Goal: Check status: Check status

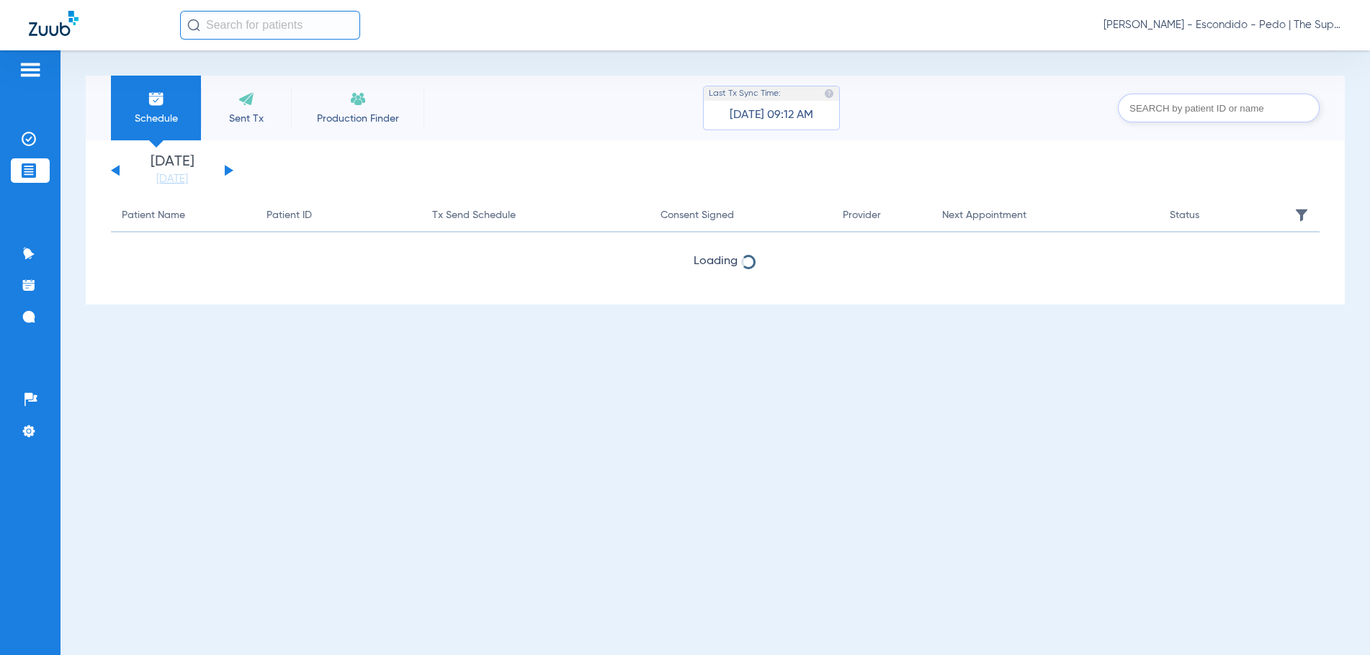
click at [265, 23] on input "text" at bounding box center [270, 25] width 180 height 29
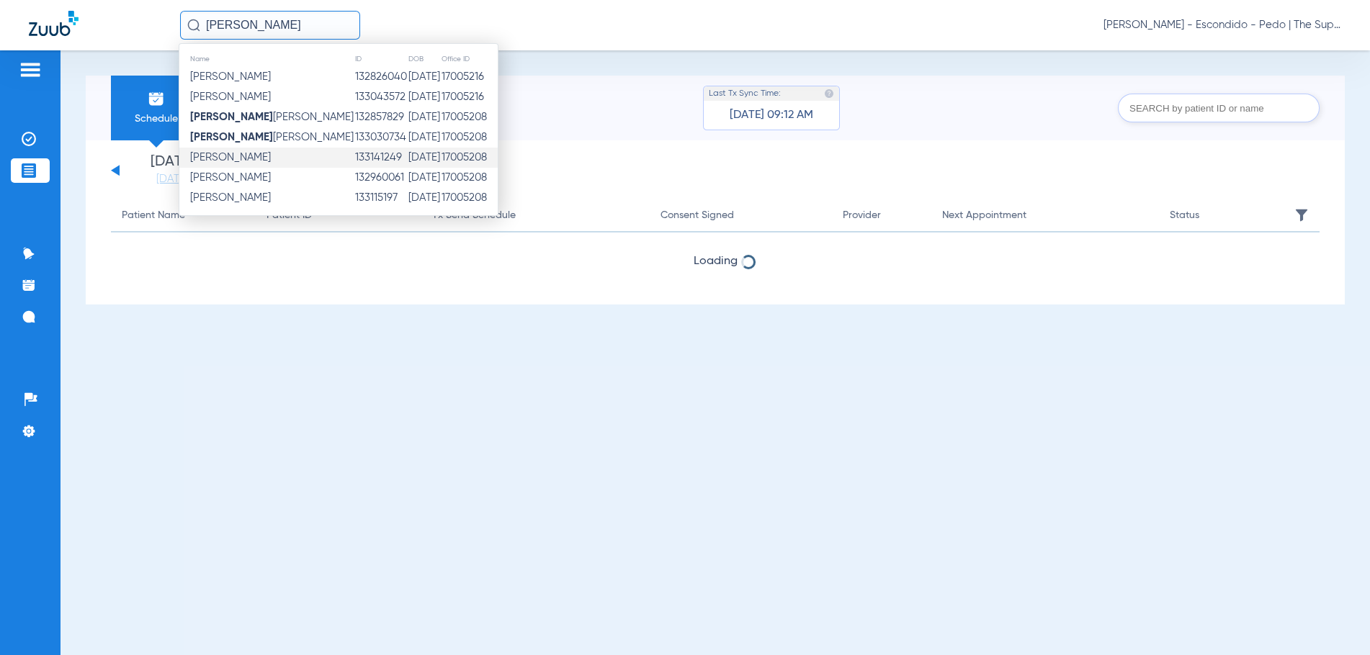
type input "[PERSON_NAME]"
click at [288, 156] on td "[PERSON_NAME]" at bounding box center [266, 158] width 175 height 20
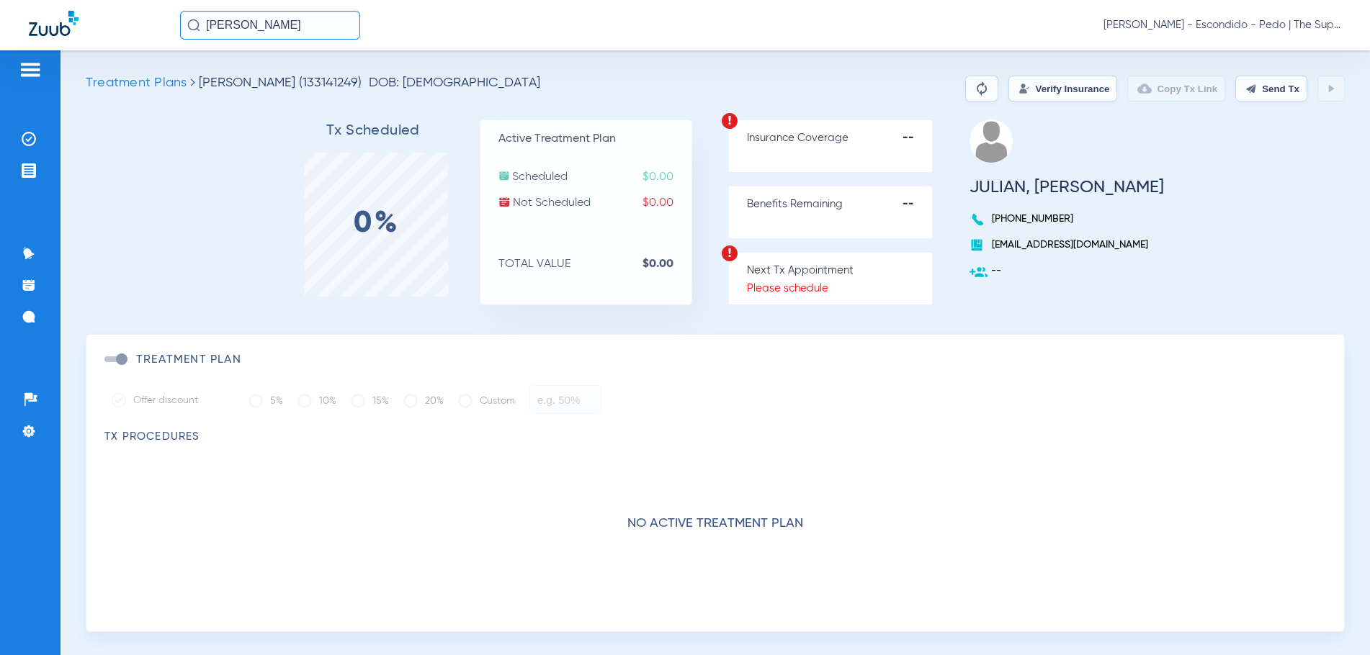
click at [1067, 88] on button "Verify Insurance" at bounding box center [1062, 89] width 109 height 26
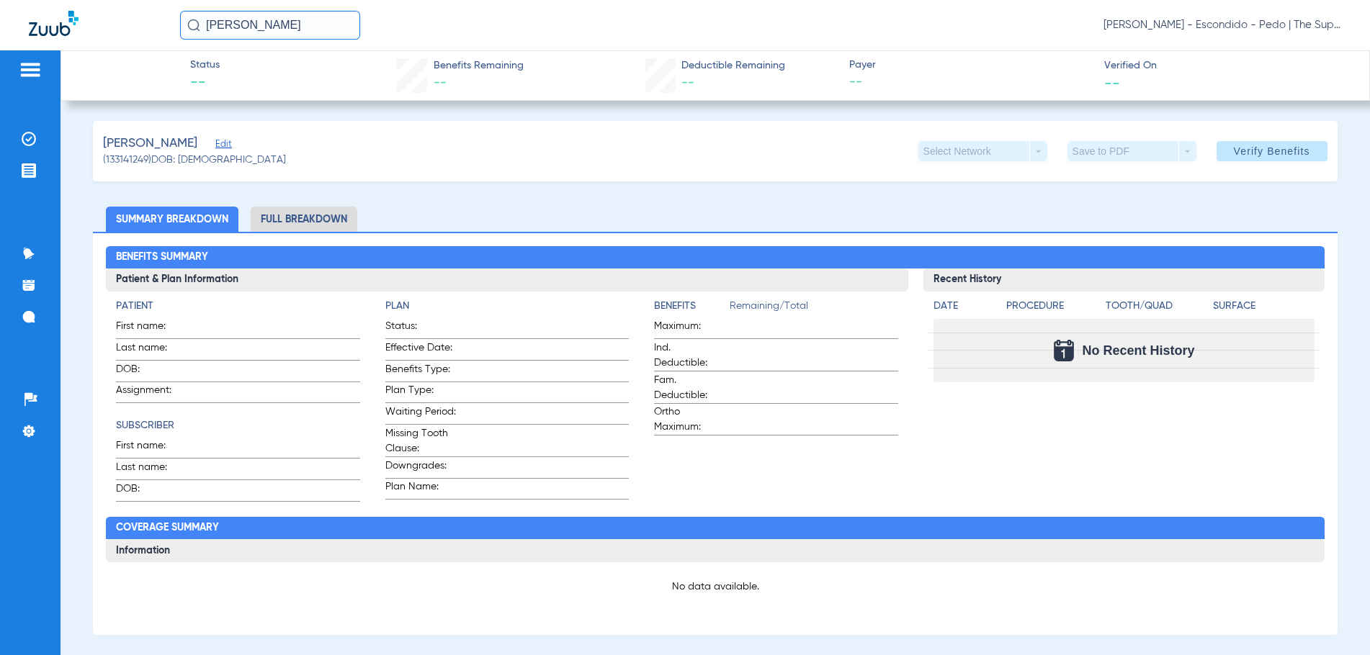
click at [320, 31] on input "[PERSON_NAME]" at bounding box center [270, 25] width 180 height 29
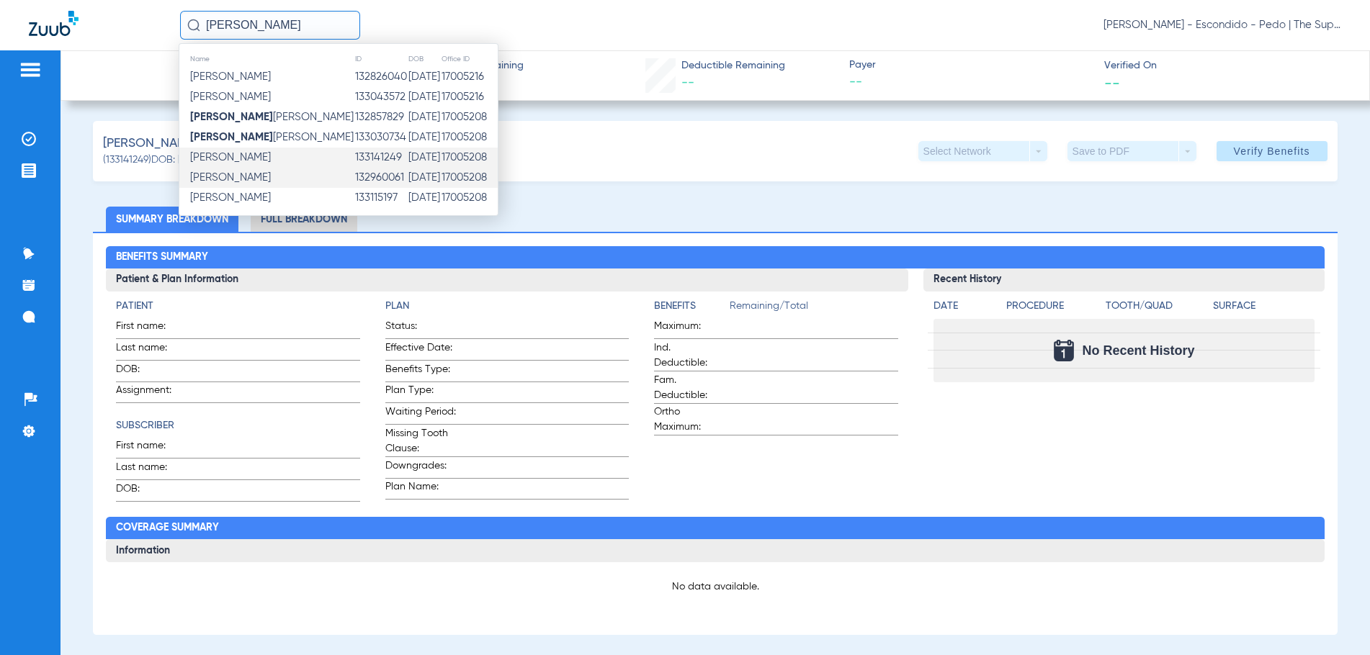
click at [283, 174] on td "[PERSON_NAME]" at bounding box center [266, 178] width 175 height 20
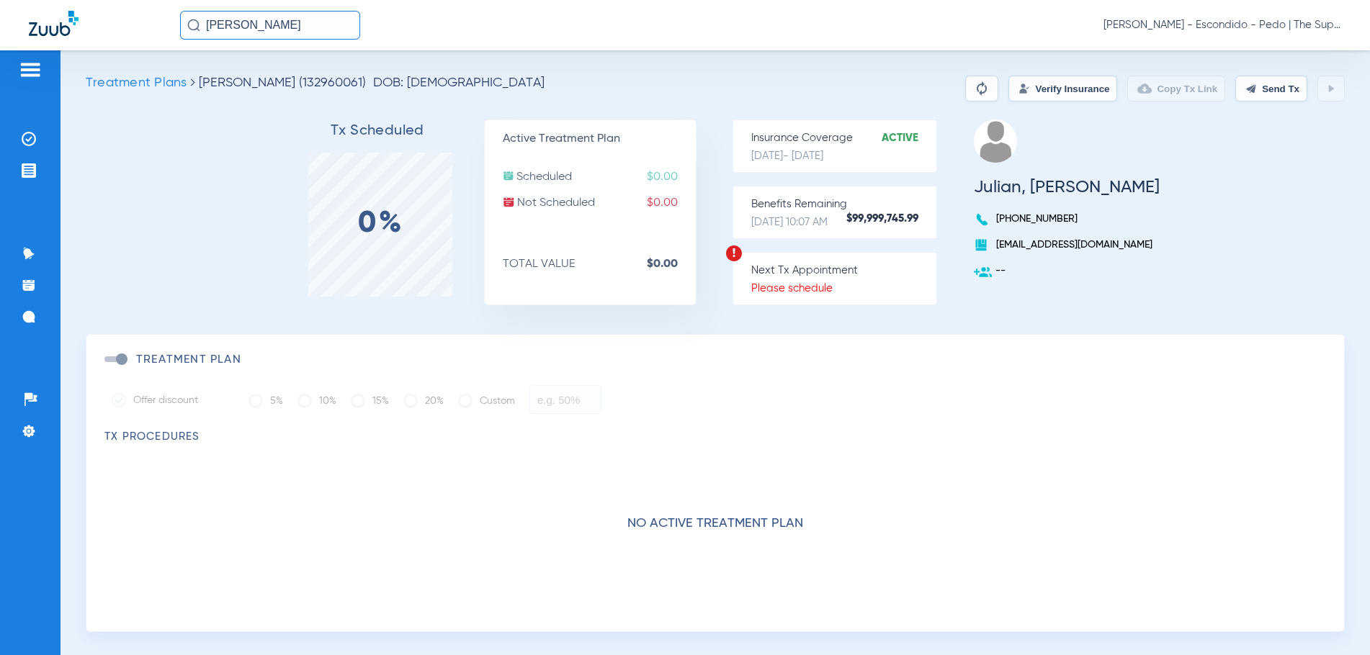
click at [1041, 82] on button "Verify Insurance" at bounding box center [1062, 89] width 109 height 26
